Goal: Task Accomplishment & Management: Manage account settings

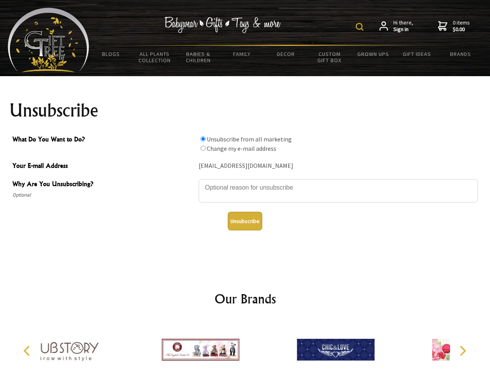
click at [361, 27] on img at bounding box center [360, 27] width 8 height 8
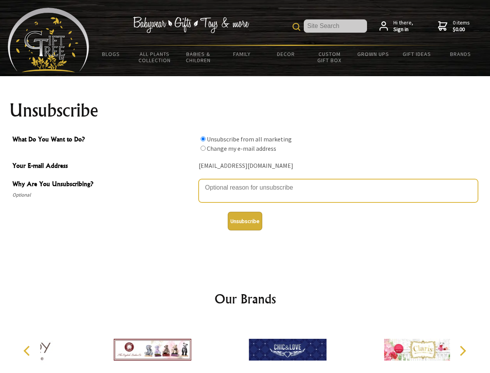
click at [245, 182] on textarea "Why Are You Unsubscribing?" at bounding box center [338, 190] width 279 height 23
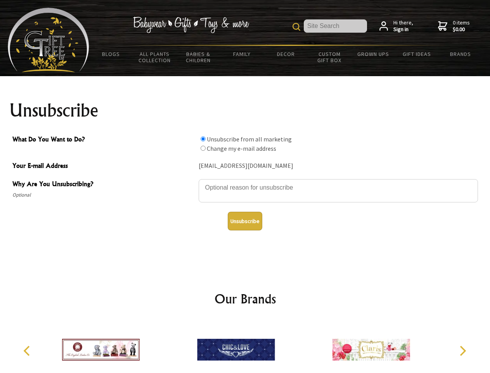
click at [203, 139] on input "What Do You Want to Do?" at bounding box center [203, 138] width 5 height 5
click at [203, 148] on input "What Do You Want to Do?" at bounding box center [203, 148] width 5 height 5
radio input "true"
click at [245, 221] on button "Unsubscribe" at bounding box center [245, 221] width 35 height 19
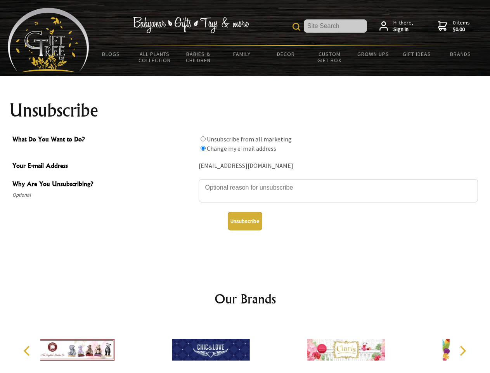
click at [245, 346] on div at bounding box center [210, 350] width 135 height 61
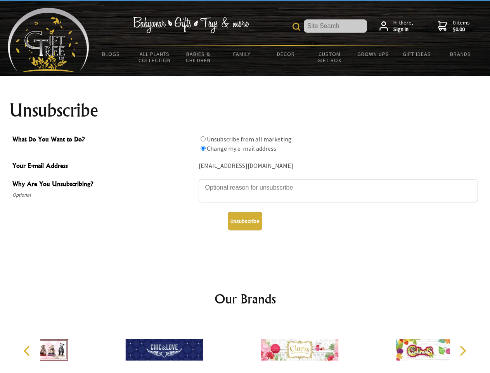
click at [28, 351] on icon "Previous" at bounding box center [28, 350] width 10 height 10
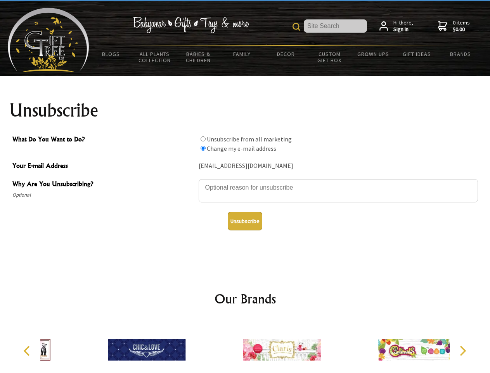
click at [463, 351] on icon "Next" at bounding box center [462, 350] width 10 height 10
